Goal: Information Seeking & Learning: Find specific fact

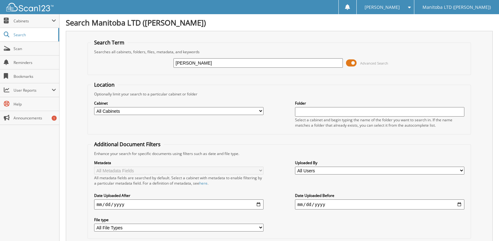
type input "samels"
click at [29, 34] on span "Search" at bounding box center [35, 34] width 42 height 5
type input "s"
click at [466, 76] on form "Search Term Searches all cabinets, folders, files, metadata, and keywords Advan…" at bounding box center [280, 151] width 384 height 225
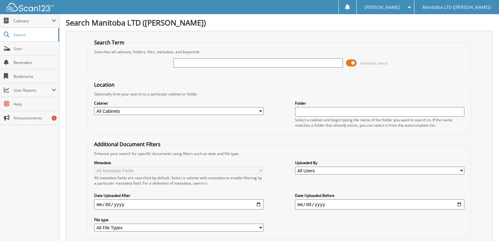
click at [191, 61] on input "text" at bounding box center [258, 62] width 169 height 9
type input "SAMELS"
click at [7, 33] on span at bounding box center [7, 35] width 6 height 6
click at [11, 20] on span "Cabinets" at bounding box center [29, 21] width 59 height 14
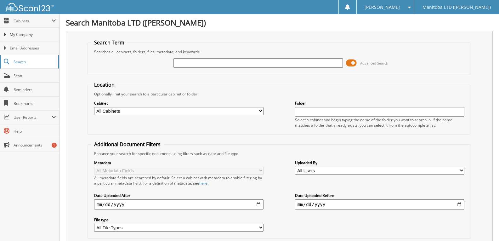
click at [16, 61] on span "Search" at bounding box center [35, 61] width 42 height 5
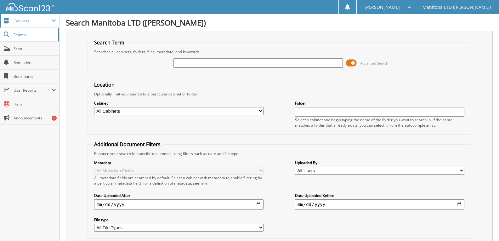
click at [29, 26] on span "Cabinets" at bounding box center [29, 21] width 59 height 14
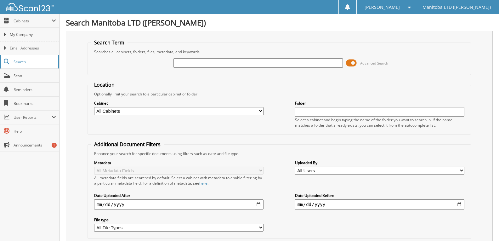
click at [27, 65] on link "Search" at bounding box center [29, 62] width 59 height 14
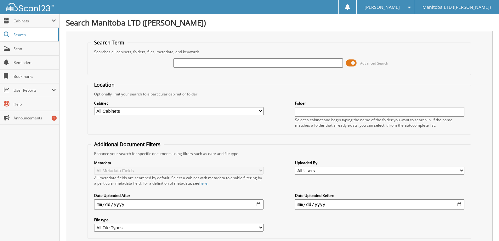
click at [214, 60] on input "text" at bounding box center [258, 62] width 169 height 9
type input "[PERSON_NAME]"
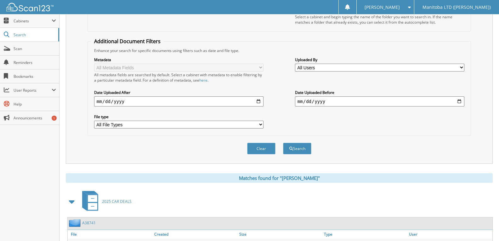
scroll to position [160, 0]
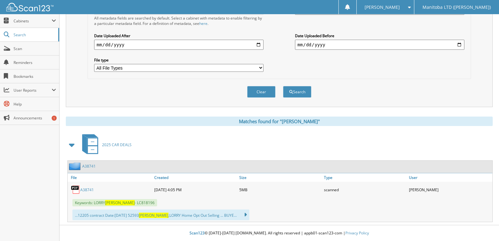
click at [87, 187] on link "A38741" at bounding box center [87, 189] width 14 height 5
